Goal: Complete application form

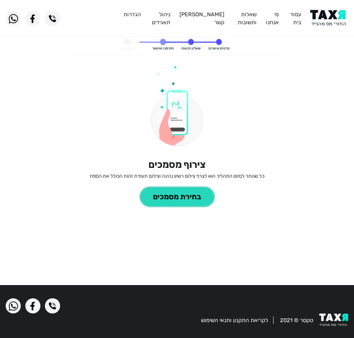
click at [173, 198] on button "בחירת מסמכים" at bounding box center [176, 196] width 73 height 19
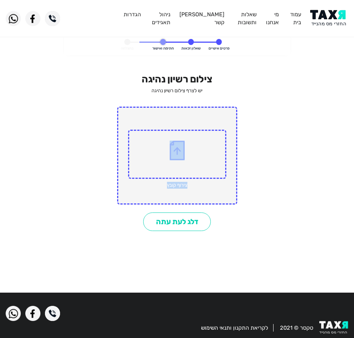
drag, startPoint x: 187, startPoint y: 139, endPoint x: 162, endPoint y: 189, distance: 56.6
click at [162, 191] on div "צירוף קובץ" at bounding box center [177, 155] width 120 height 98
click at [75, 94] on div "צילום רשיון נהיגה יש לצרף צילום רשיון נהיגה צירוף קובץ דלג לעת עתה" at bounding box center [177, 151] width 210 height 157
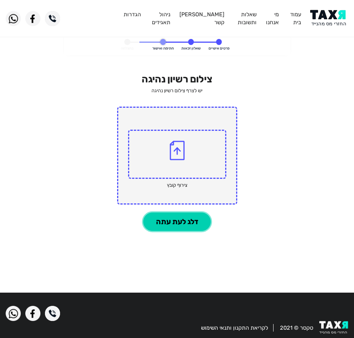
click at [176, 220] on button "דלג לעת עתה" at bounding box center [177, 221] width 68 height 19
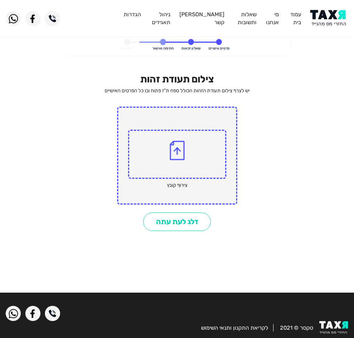
drag, startPoint x: 45, startPoint y: 0, endPoint x: 303, endPoint y: 69, distance: 266.8
click at [305, 77] on client-image-2 "פרטים אישיים שאלון זכאות חתימה ואישור בהצלחה צילום תעודת זהות יש לצרף צילום תעו…" at bounding box center [177, 160] width 354 height 253
click at [323, 17] on img at bounding box center [329, 18] width 38 height 17
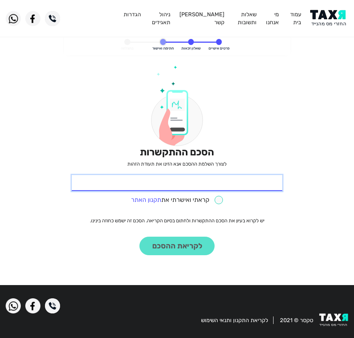
click at [238, 184] on input "* תעודת זהות" at bounding box center [177, 183] width 210 height 16
click at [231, 185] on input "* תעודת זהות" at bounding box center [177, 183] width 210 height 16
paste input "316412154"
type input "316412154"
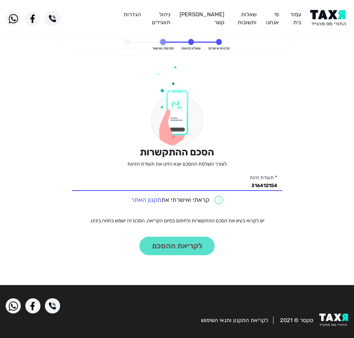
click at [221, 202] on input "checkbox" at bounding box center [177, 200] width 92 height 9
checkbox input "true"
drag, startPoint x: 193, startPoint y: 235, endPoint x: 191, endPoint y: 239, distance: 3.9
click at [193, 236] on div "הסכם ההתקשרות לצורך השלמת ההסכם אנא הזינו את תעודת הזהות 316412154 * תעודת זהות…" at bounding box center [177, 160] width 210 height 190
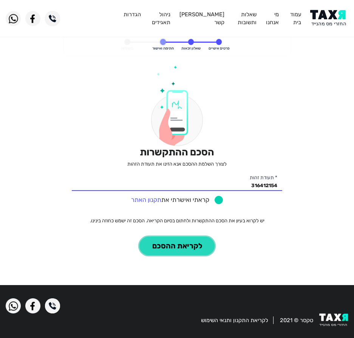
click at [191, 239] on button "לקריאת ההסכם" at bounding box center [176, 245] width 75 height 19
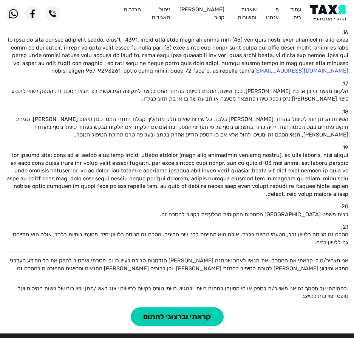
scroll to position [579, 0]
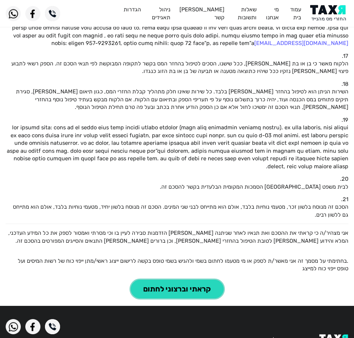
click at [162, 279] on button "קראתי וברצוני לחתום" at bounding box center [177, 288] width 93 height 19
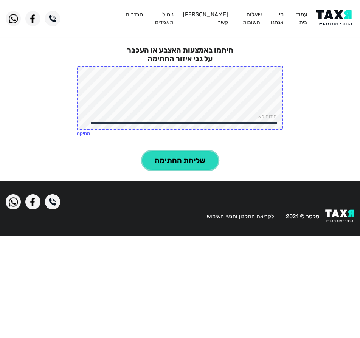
click at [177, 163] on button "שליחת החתימה" at bounding box center [180, 160] width 76 height 19
